Goal: Find specific page/section

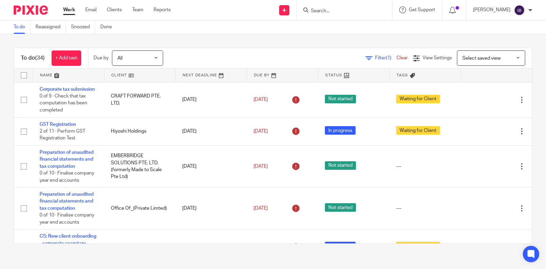
click at [338, 12] on input "Search" at bounding box center [340, 11] width 61 height 6
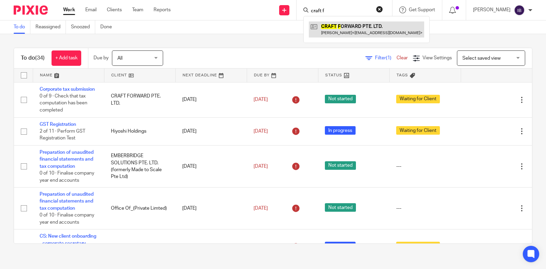
type input "craft f"
click at [348, 37] on link at bounding box center [366, 29] width 115 height 16
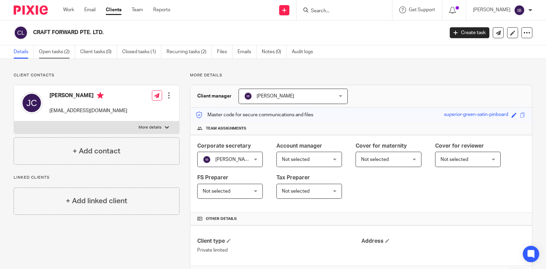
click at [51, 50] on link "Open tasks (2)" at bounding box center [57, 51] width 36 height 13
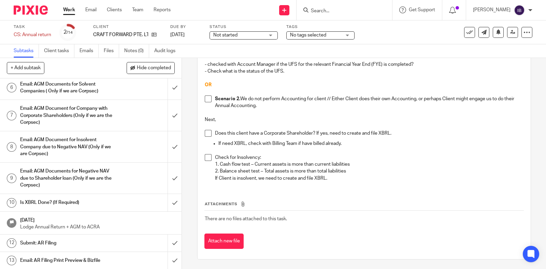
scroll to position [120, 0]
